Goal: Task Accomplishment & Management: Manage account settings

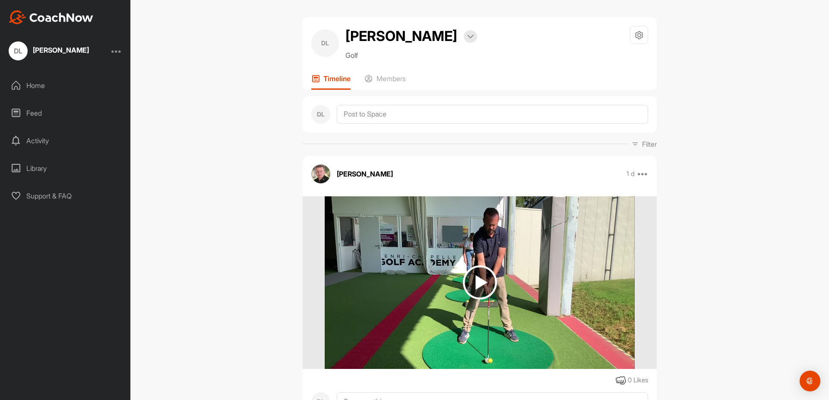
click at [35, 167] on div "Library" at bounding box center [66, 169] width 122 height 22
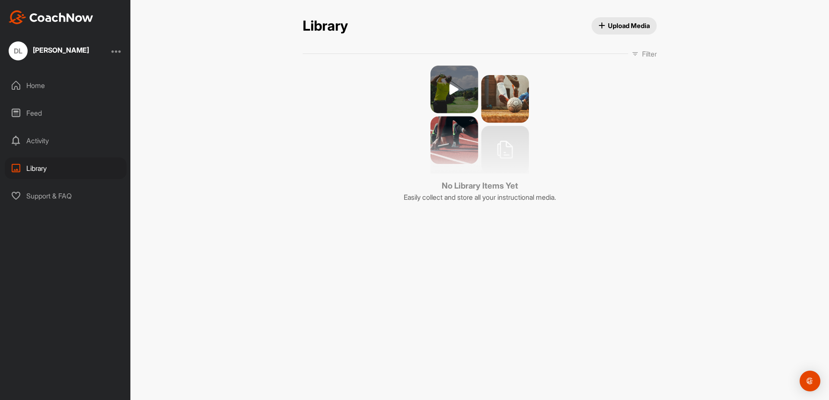
click at [35, 140] on div "Activity" at bounding box center [66, 141] width 122 height 22
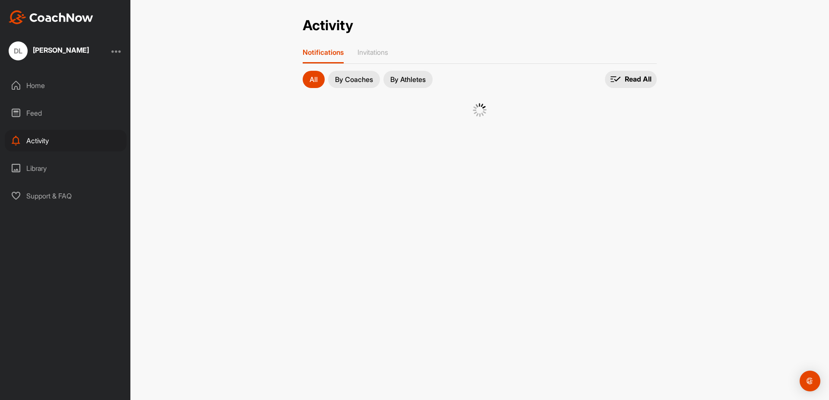
click at [32, 116] on div "Feed" at bounding box center [66, 113] width 122 height 22
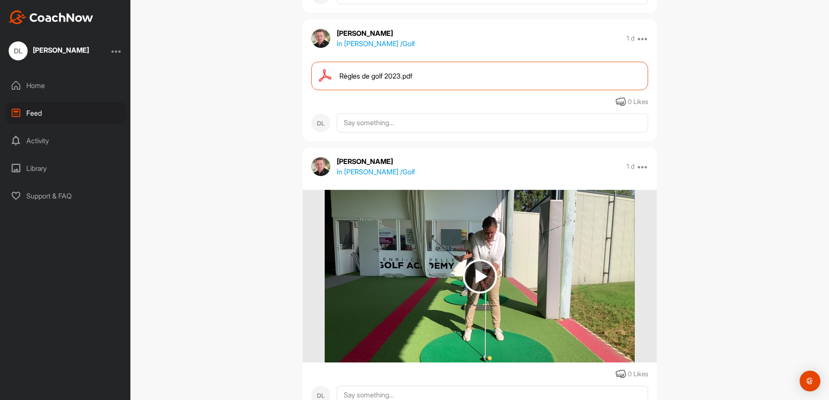
scroll to position [104, 0]
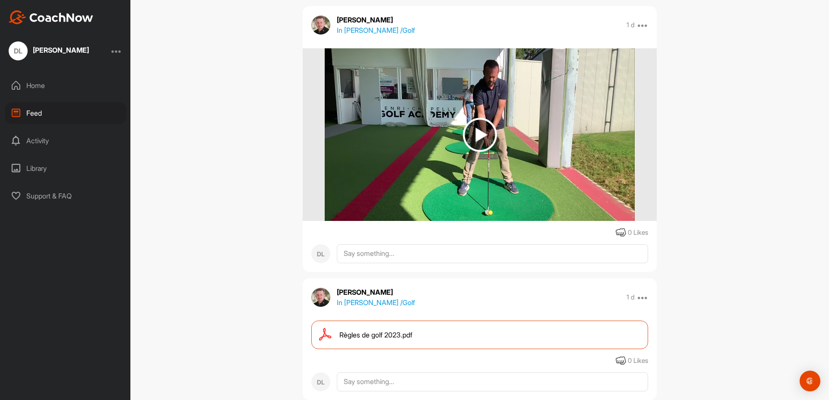
click at [25, 84] on div "Home" at bounding box center [66, 86] width 122 height 22
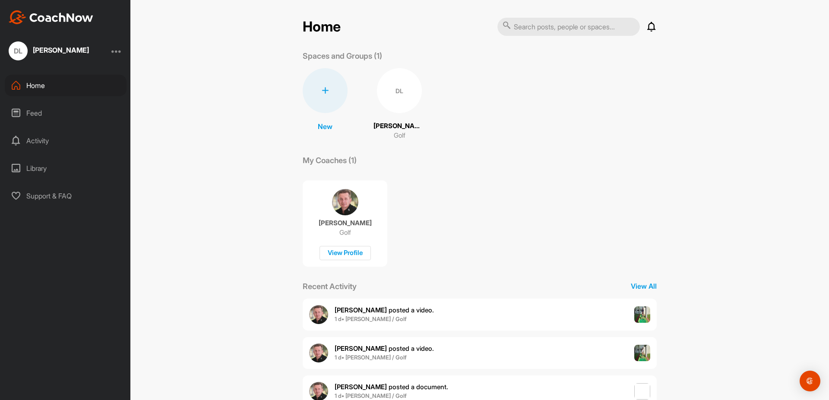
click at [41, 165] on div "Library" at bounding box center [66, 169] width 122 height 22
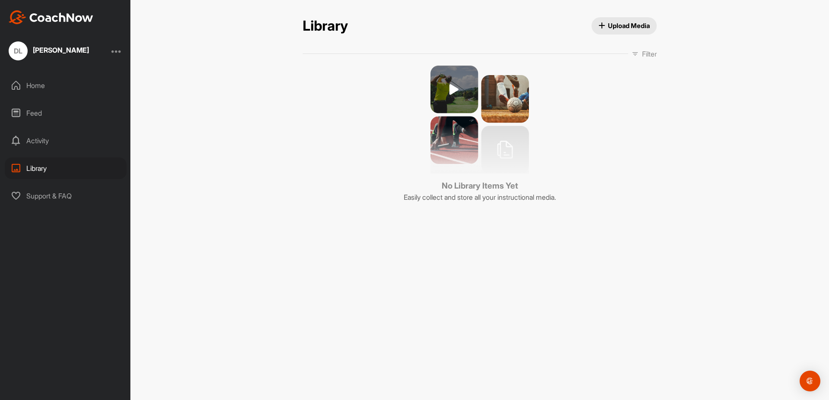
click at [119, 50] on div at bounding box center [116, 51] width 10 height 10
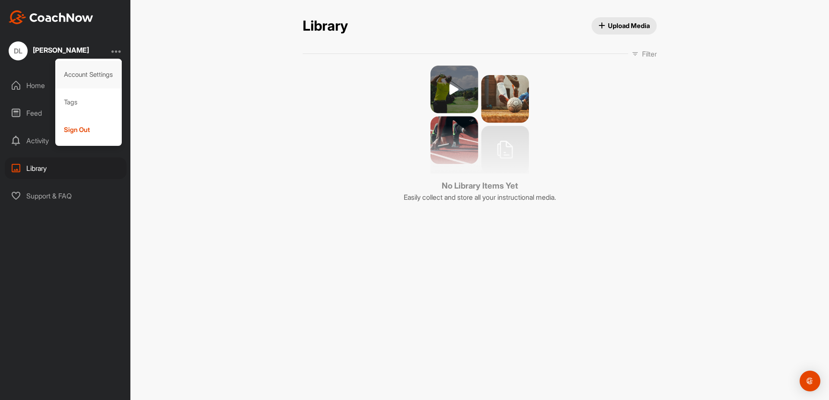
click at [72, 74] on div "Account Settings" at bounding box center [88, 75] width 67 height 28
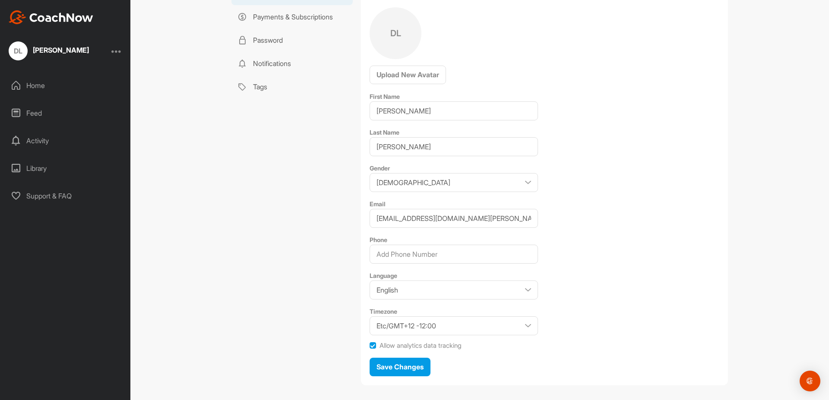
scroll to position [94, 0]
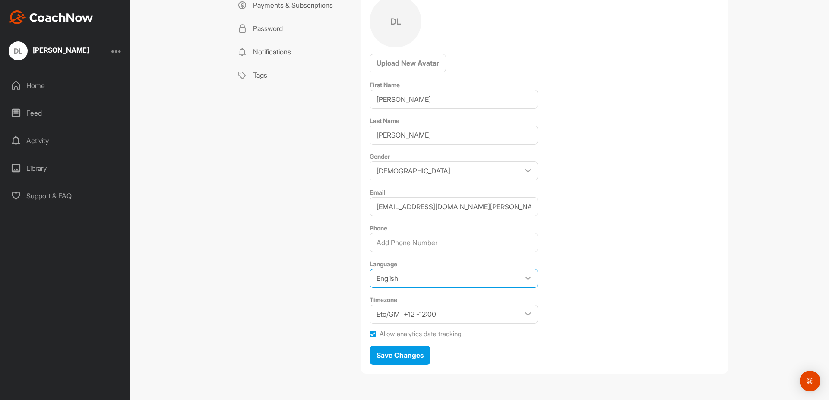
click at [369, 269] on select "English Japanese" at bounding box center [453, 278] width 168 height 19
click at [589, 268] on div "Profile DL Upload New Avatar First Name [PERSON_NAME] Name [PERSON_NAME] Gender…" at bounding box center [544, 171] width 367 height 403
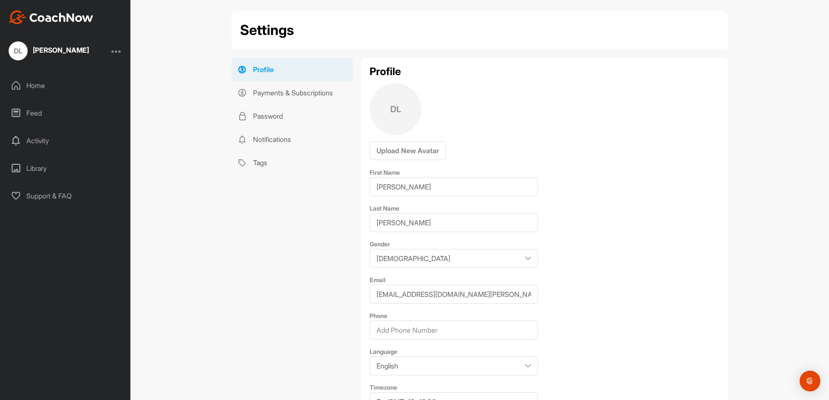
scroll to position [0, 0]
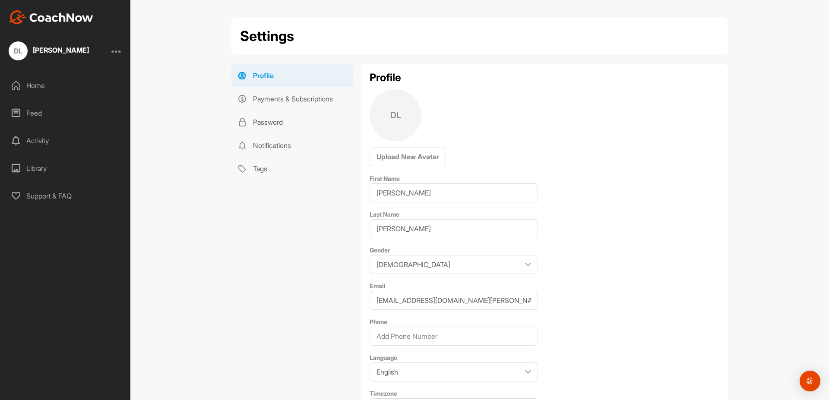
click at [44, 16] on img at bounding box center [51, 17] width 85 height 14
